Goal: Task Accomplishment & Management: Complete application form

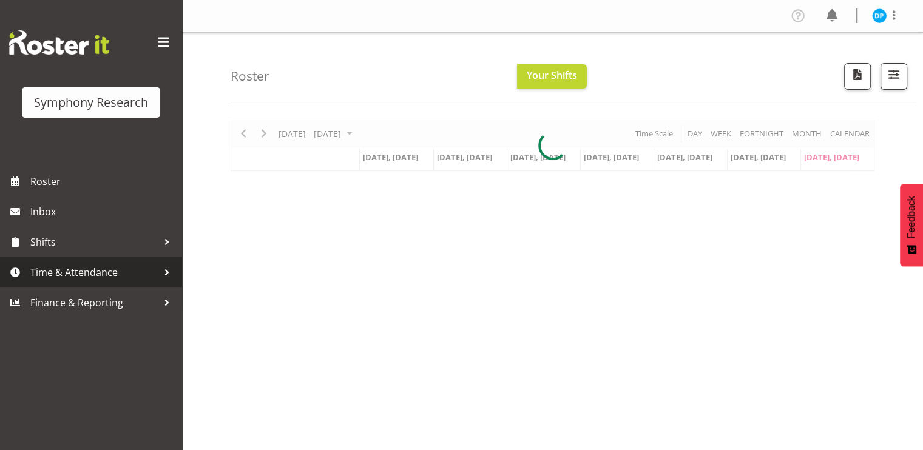
click at [100, 265] on span "Time & Attendance" at bounding box center [93, 272] width 127 height 18
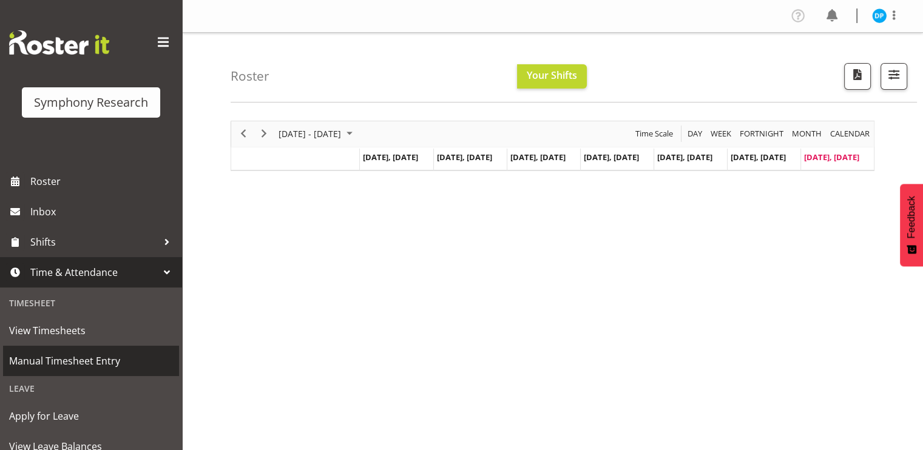
click at [76, 362] on span "Manual Timesheet Entry" at bounding box center [91, 361] width 164 height 18
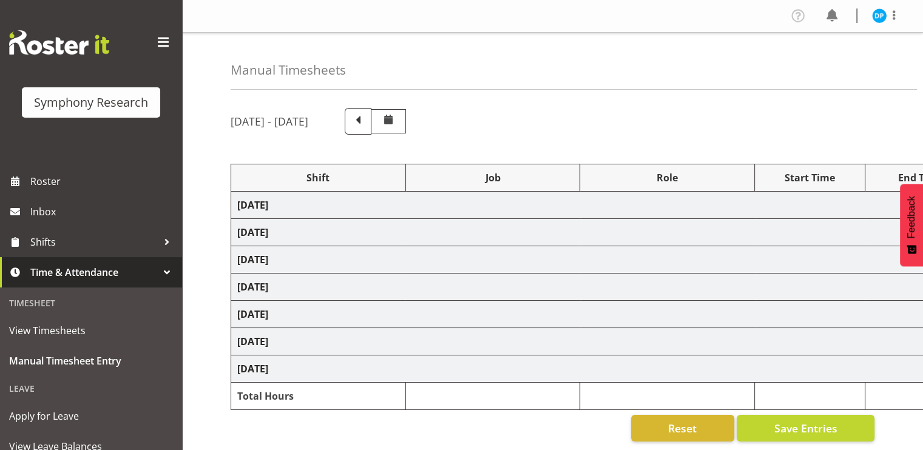
select select "17153"
select select "10239"
select select "47"
select select "17153"
select select "10239"
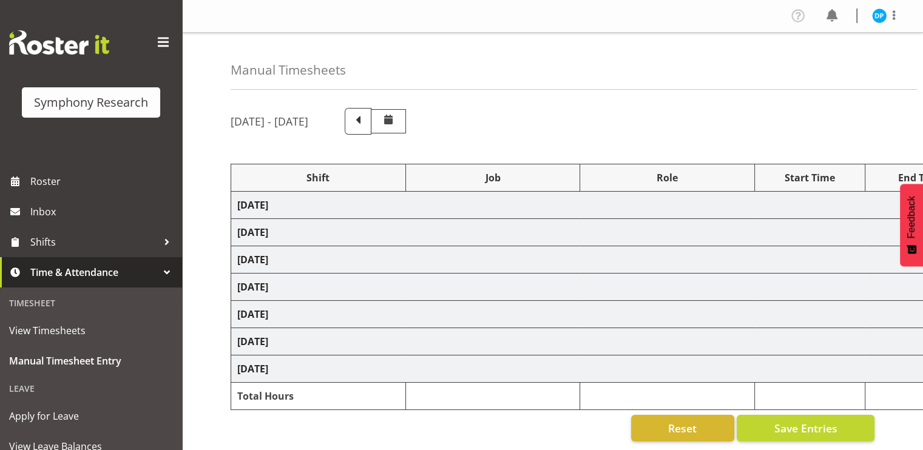
select select "47"
select select "56694"
select select "10527"
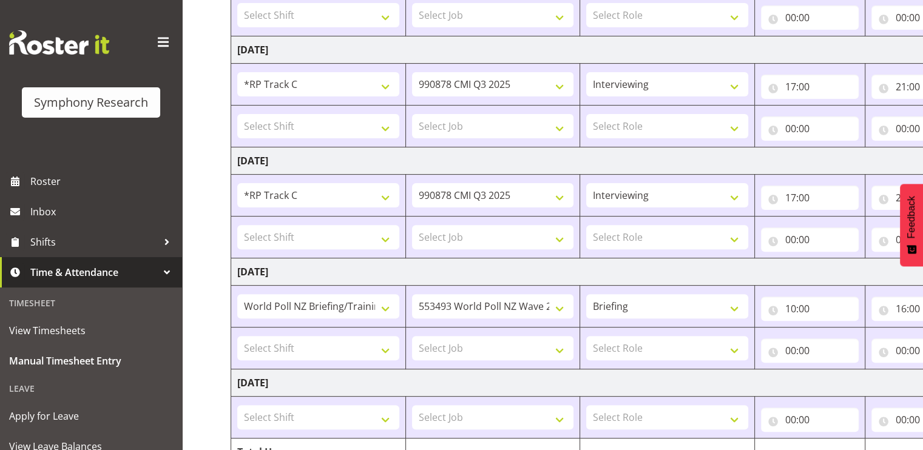
scroll to position [426, 0]
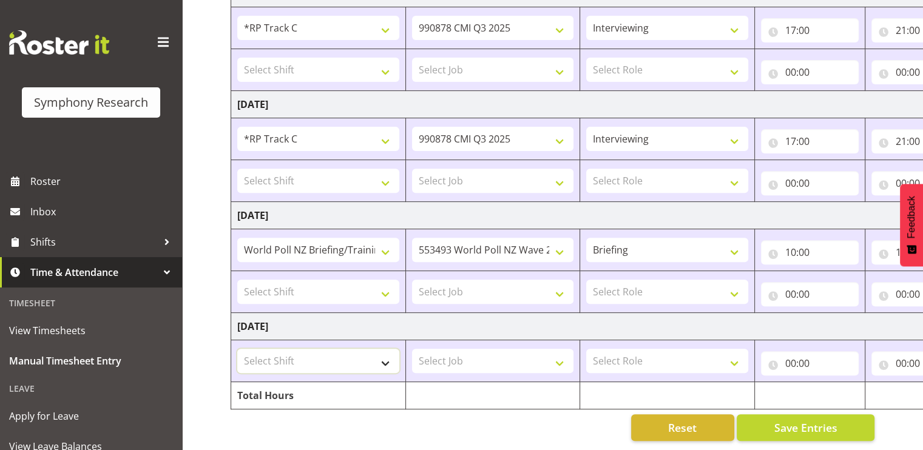
click at [362, 351] on select "Select Shift !!Project Briefing (Job to be assigned) !!Weekend Residential (Ros…" at bounding box center [318, 361] width 162 height 24
click at [202, 265] on div "Manual Timesheets August 11th - August 17th 2025 Shift Job Role Start Time End …" at bounding box center [552, 31] width 741 height 837
click at [383, 357] on select "Select Shift !!Project Briefing (Job to be assigned) !!Weekend Residential (Ros…" at bounding box center [318, 361] width 162 height 24
click at [33, 235] on span "Shifts" at bounding box center [93, 242] width 127 height 18
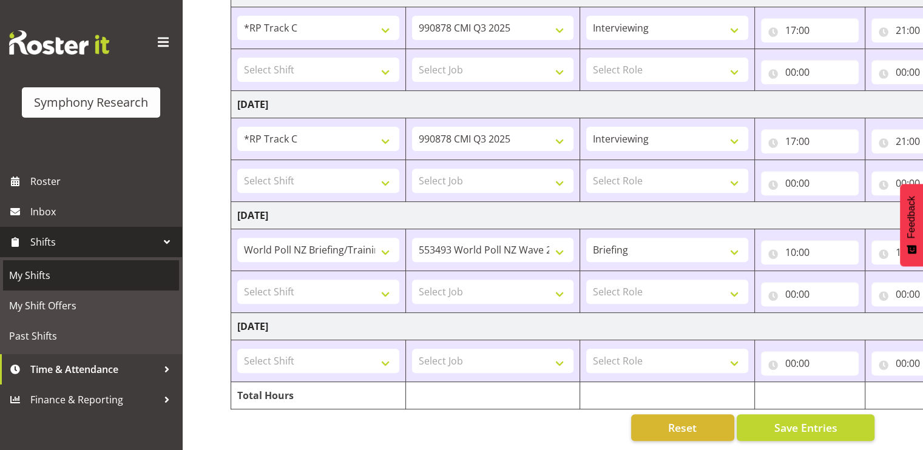
click at [92, 275] on span "My Shifts" at bounding box center [91, 275] width 164 height 18
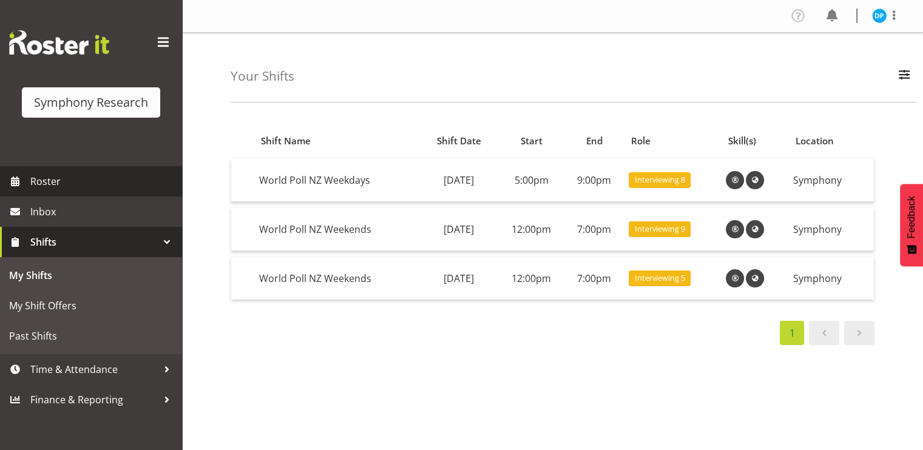
click at [69, 186] on span "Roster" at bounding box center [103, 181] width 146 height 18
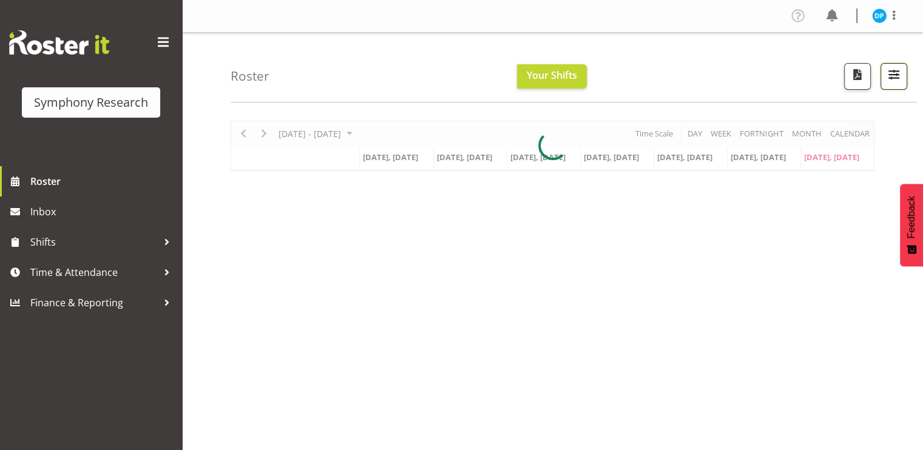
click at [896, 73] on span "button" at bounding box center [894, 75] width 16 height 16
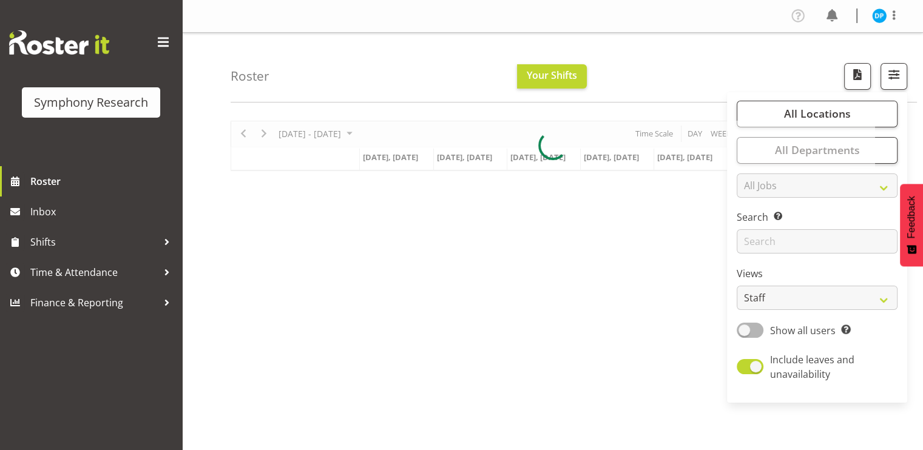
click at [616, 275] on div "August 11 - 17, 2025 Today Day Week Fortnight Month calendar Month Agenda Time …" at bounding box center [577, 355] width 692 height 486
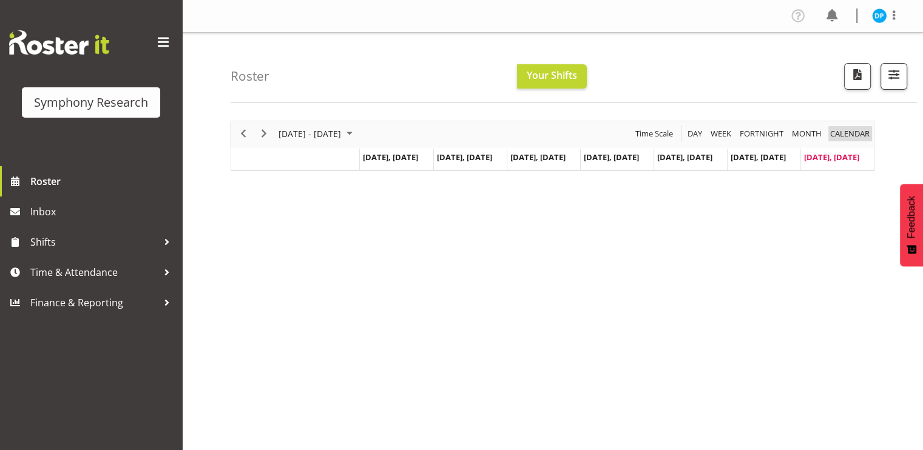
click at [859, 128] on span "calendar" at bounding box center [850, 133] width 42 height 15
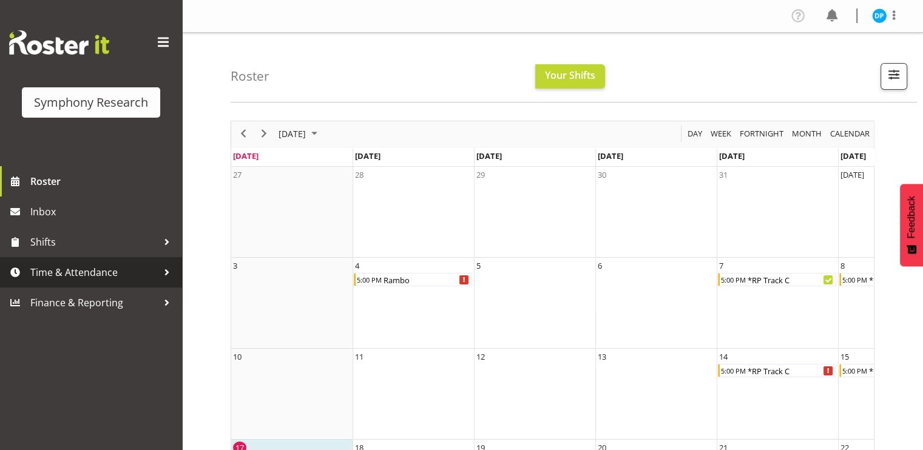
click at [133, 273] on span "Time & Attendance" at bounding box center [93, 272] width 127 height 18
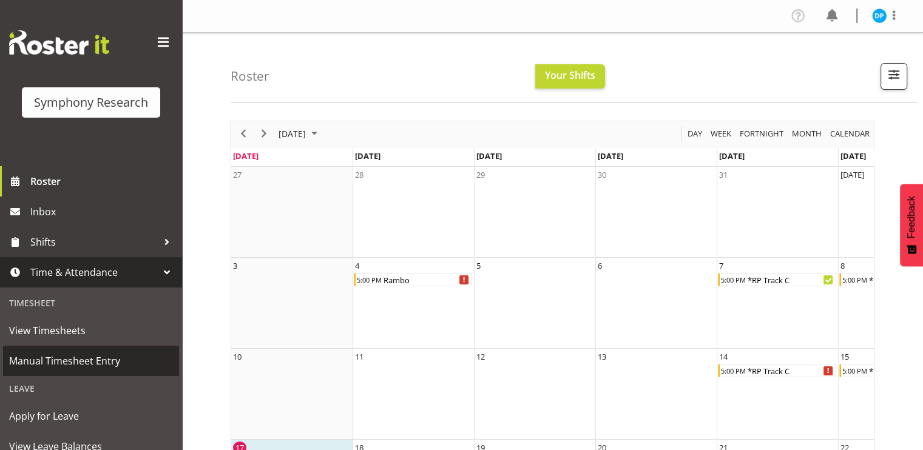
click at [85, 362] on span "Manual Timesheet Entry" at bounding box center [91, 361] width 164 height 18
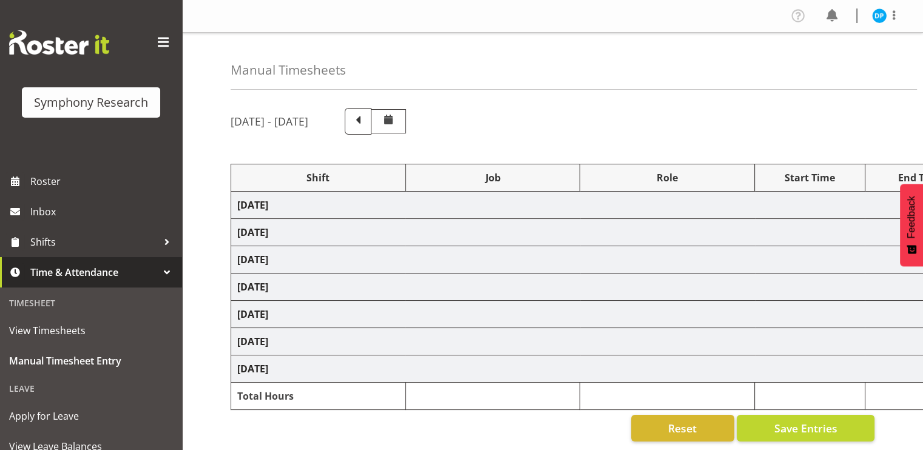
select select "17153"
select select "10239"
select select "47"
select select "17153"
select select "10239"
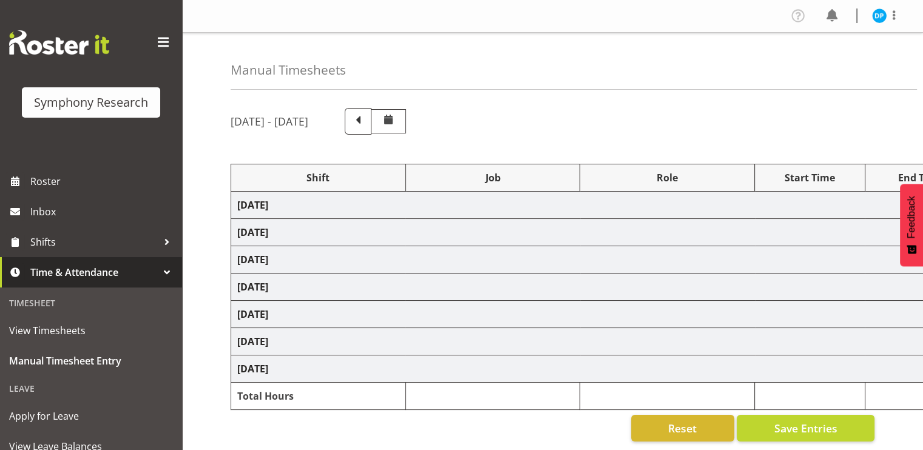
select select "47"
select select "56694"
select select "10527"
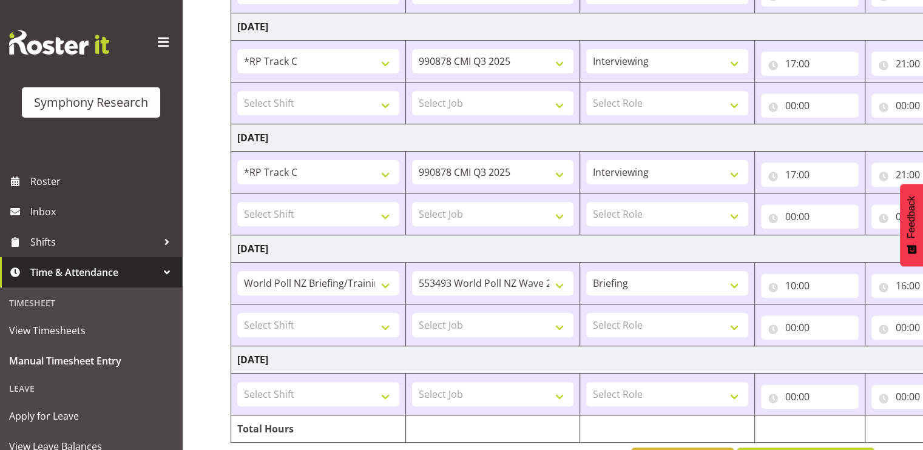
scroll to position [426, 0]
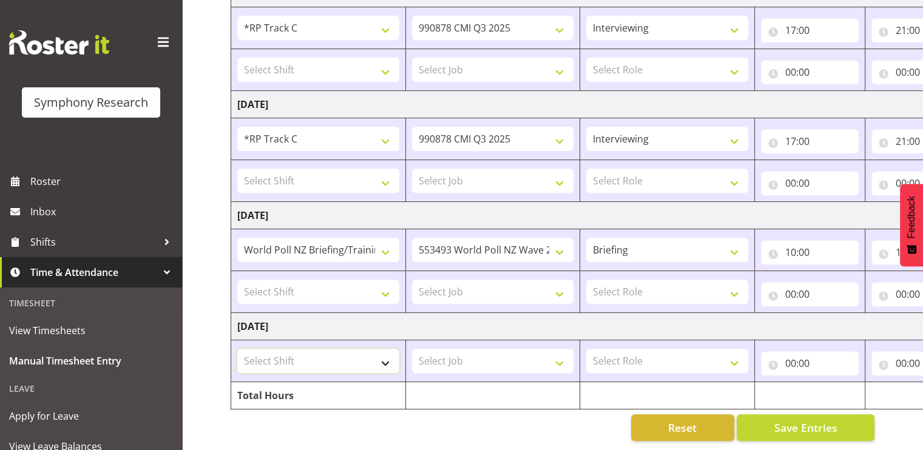
click at [382, 357] on select "Select Shift !!Project Briefing (Job to be assigned) !!Weekend Residential (Ros…" at bounding box center [318, 361] width 162 height 24
select select "13878"
click at [237, 349] on select "Select Shift !!Project Briefing (Job to be assigned) !!Weekend Residential (Ros…" at bounding box center [318, 361] width 162 height 24
click at [456, 356] on select "Select Job 550060 IF Admin 553492 World Poll Aus Wave 2 Main 2025 553493 World …" at bounding box center [493, 361] width 162 height 24
select select "10239"
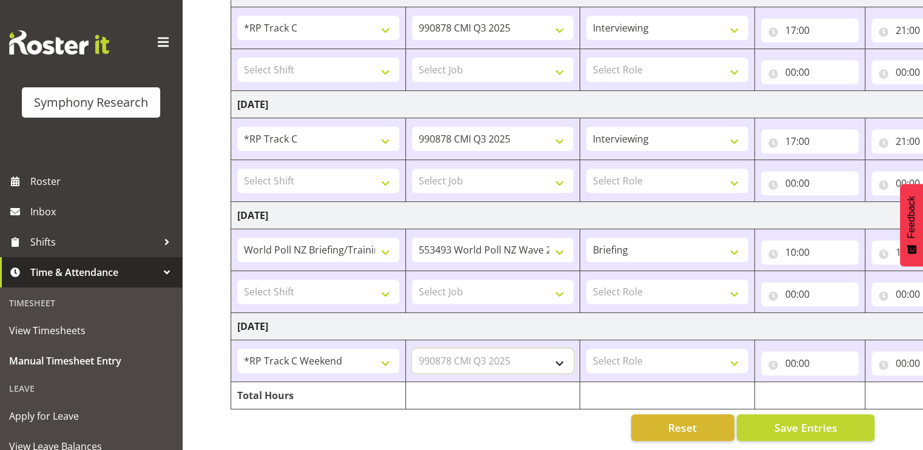
click at [412, 349] on select "Select Job 550060 IF Admin 553492 World Poll Aus Wave 2 Main 2025 553493 World …" at bounding box center [493, 361] width 162 height 24
click at [631, 358] on select "Select Role Briefing Interviewing" at bounding box center [667, 361] width 162 height 24
select select "47"
click at [586, 349] on select "Select Role Briefing Interviewing" at bounding box center [667, 361] width 162 height 24
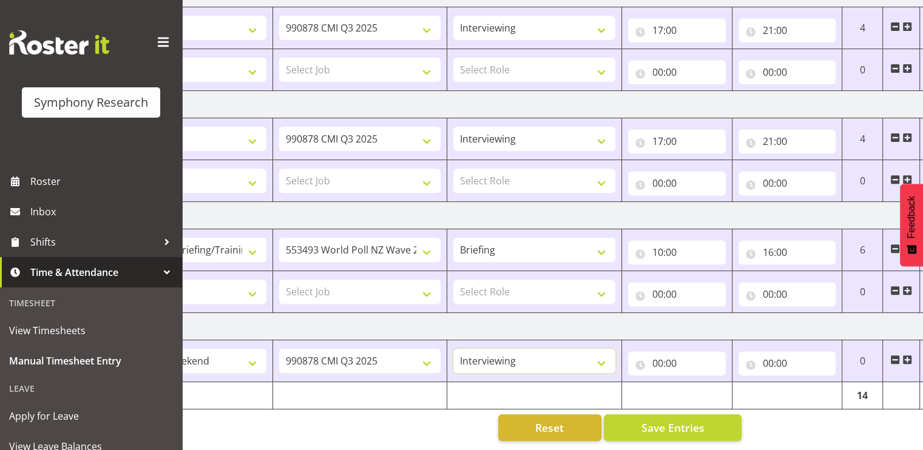
scroll to position [0, 157]
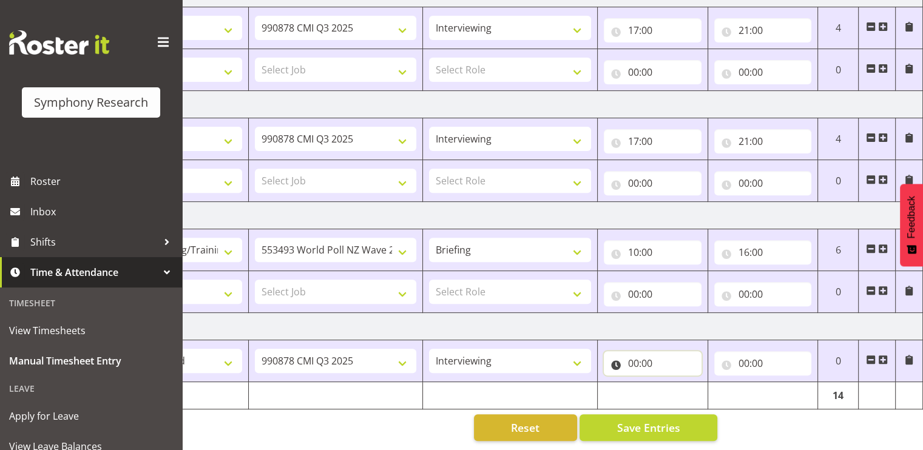
click at [631, 353] on input "00:00" at bounding box center [653, 363] width 98 height 24
click at [680, 389] on select "00 01 02 03 04 05 06 07 08 09 10 11 12 13 14 15 16 17 18 19 20 21 22 23" at bounding box center [686, 395] width 27 height 24
select select "12"
click at [673, 383] on select "00 01 02 03 04 05 06 07 08 09 10 11 12 13 14 15 16 17 18 19 20 21 22 23" at bounding box center [686, 395] width 27 height 24
type input "12:00"
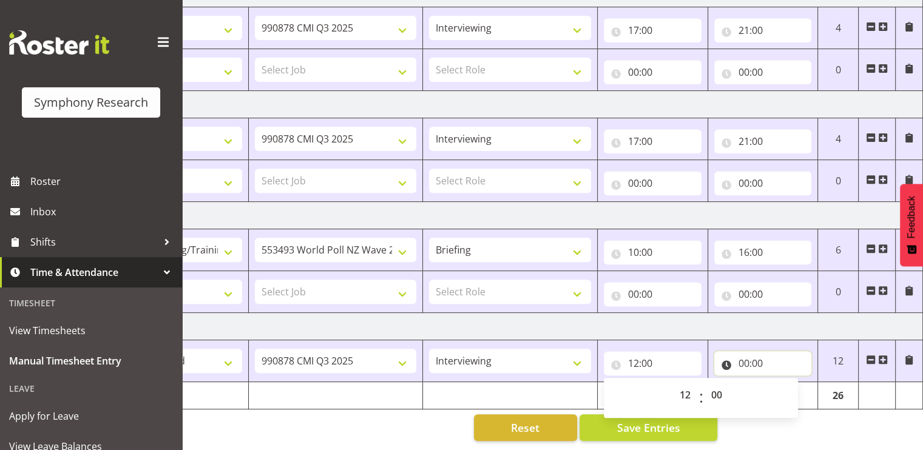
click at [745, 356] on input "00:00" at bounding box center [763, 363] width 98 height 24
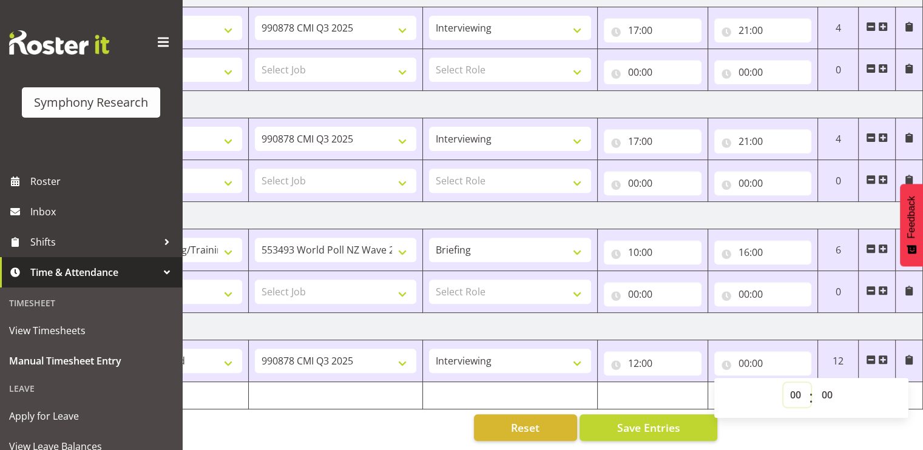
click at [799, 387] on select "00 01 02 03 04 05 06 07 08 09 10 11 12 13 14 15 16 17 18 19 20 21 22 23" at bounding box center [797, 395] width 27 height 24
select select "17"
click at [784, 383] on select "00 01 02 03 04 05 06 07 08 09 10 11 12 13 14 15 16 17 18 19 20 21 22 23" at bounding box center [797, 395] width 27 height 24
type input "17:00"
click at [658, 420] on span "Save Entries" at bounding box center [648, 428] width 63 height 16
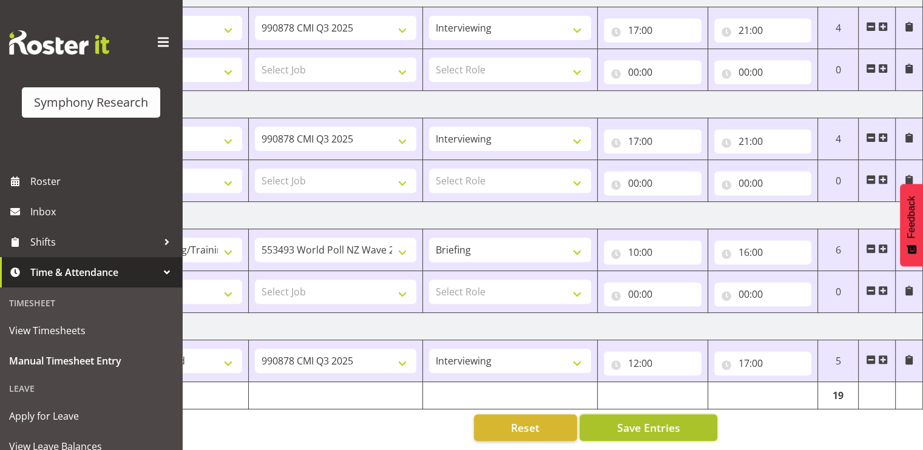
click at [648, 424] on span "Save Entries" at bounding box center [648, 428] width 63 height 16
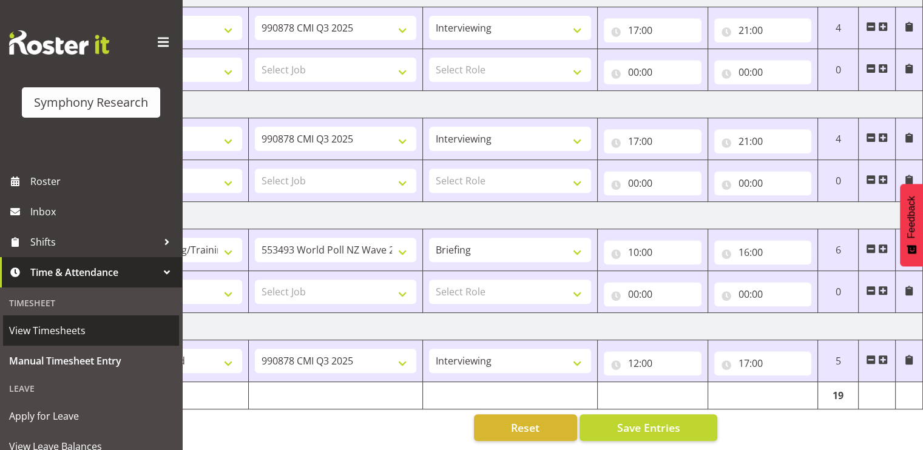
click at [27, 331] on span "View Timesheets" at bounding box center [91, 331] width 164 height 18
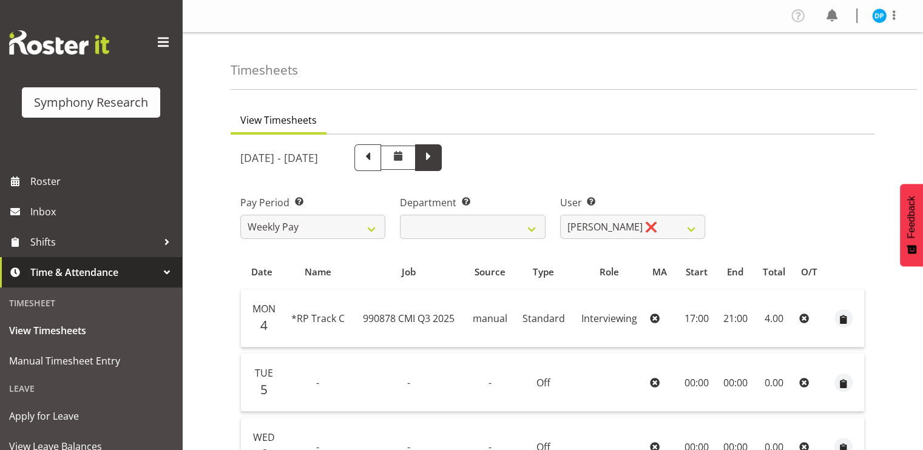
click at [436, 158] on span at bounding box center [429, 157] width 16 height 16
select select
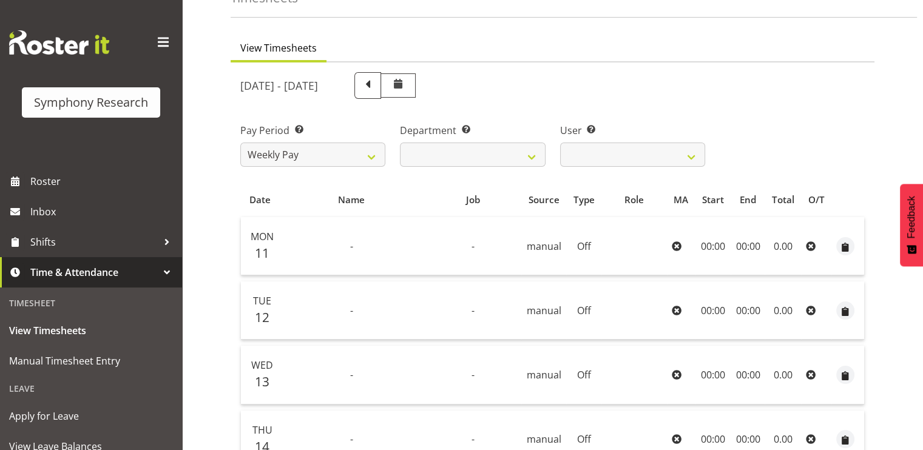
scroll to position [6, 0]
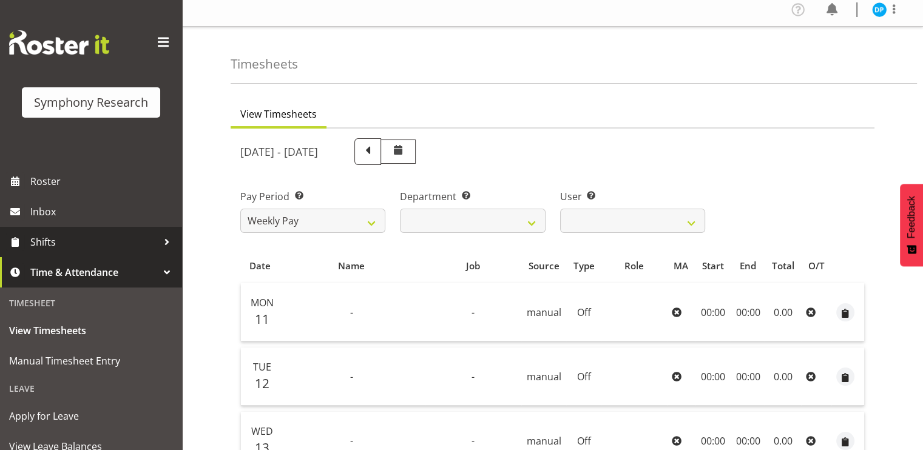
click at [69, 240] on span "Shifts" at bounding box center [93, 242] width 127 height 18
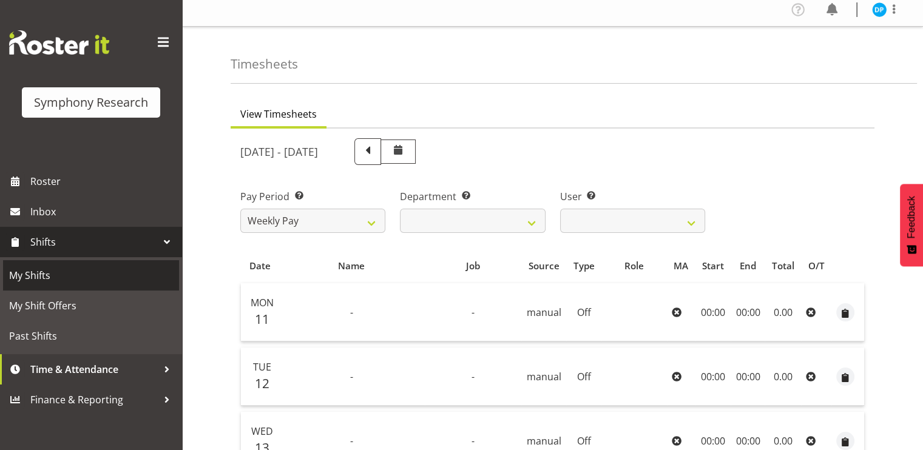
click at [101, 274] on span "My Shifts" at bounding box center [91, 275] width 164 height 18
